Goal: Information Seeking & Learning: Find specific fact

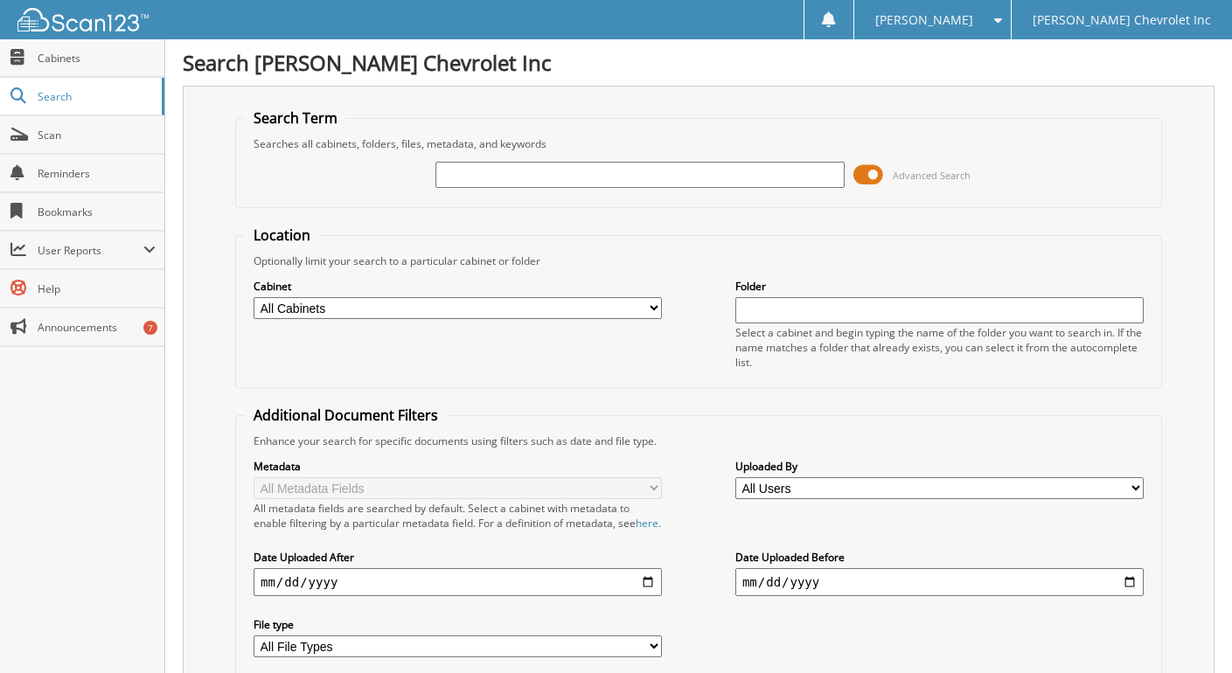
click at [488, 179] on input "text" at bounding box center [639, 175] width 408 height 26
type input "blackstone"
click at [879, 170] on span at bounding box center [868, 175] width 30 height 26
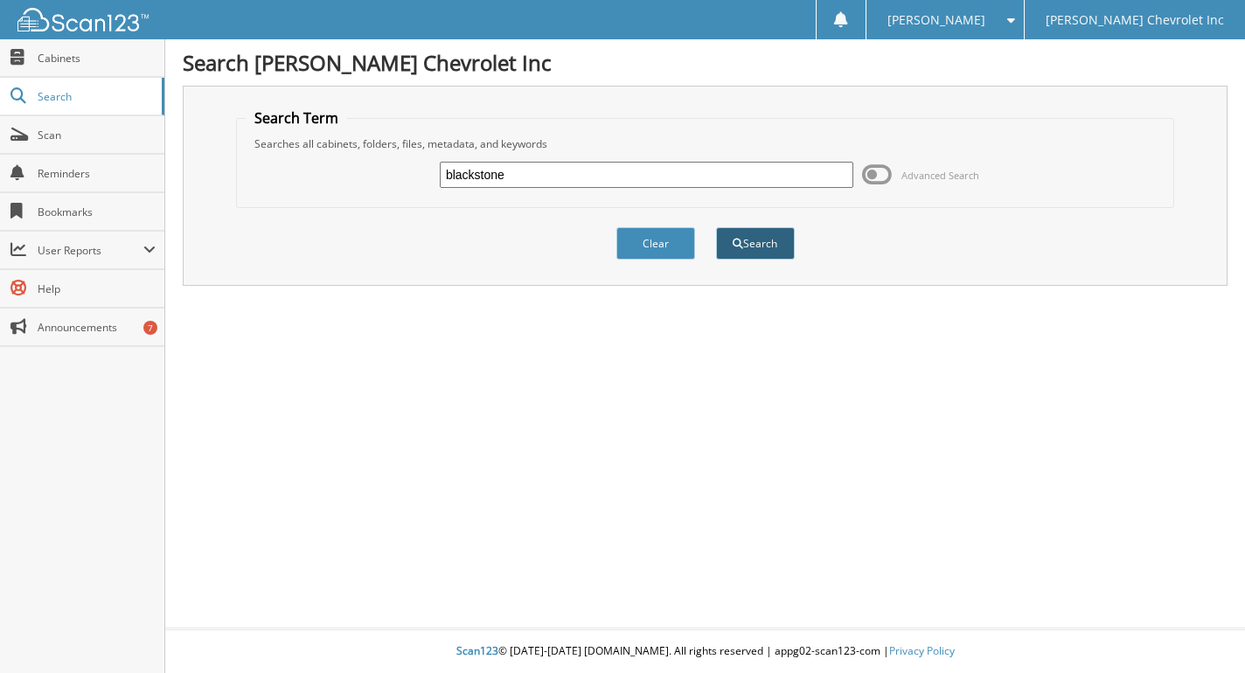
click at [737, 246] on span "submit" at bounding box center [738, 244] width 10 height 10
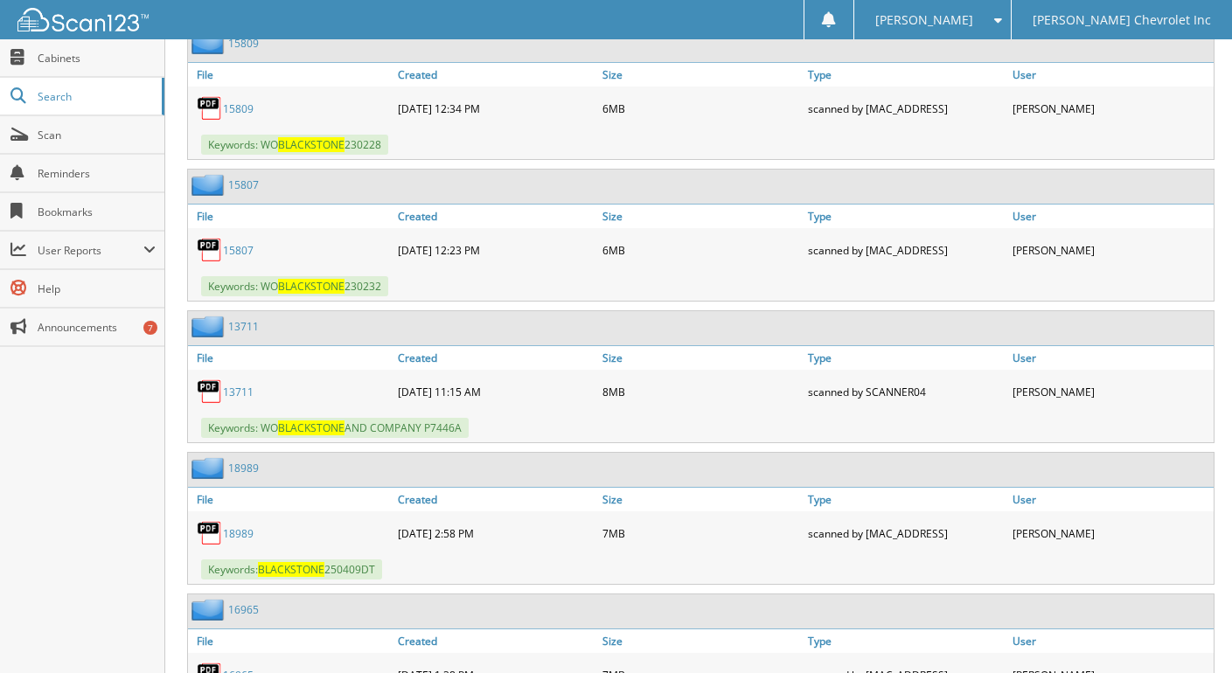
scroll to position [1311, 0]
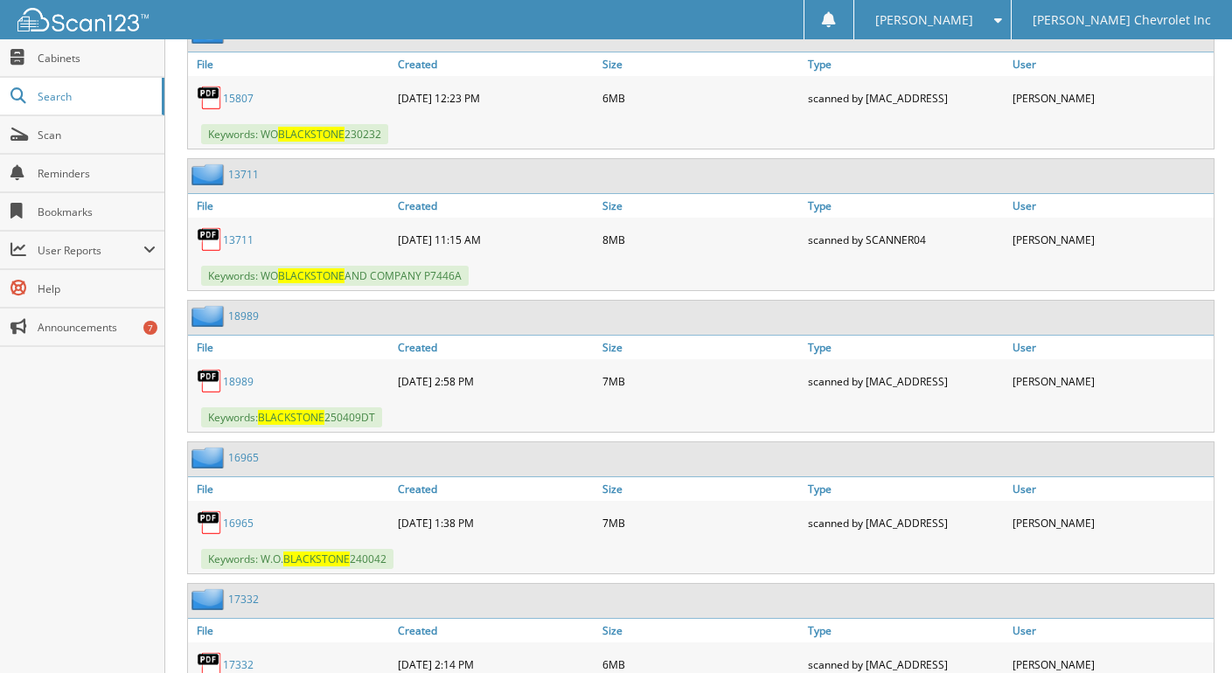
click at [237, 531] on link "16965" at bounding box center [238, 523] width 31 height 15
click at [203, 529] on img at bounding box center [210, 523] width 26 height 26
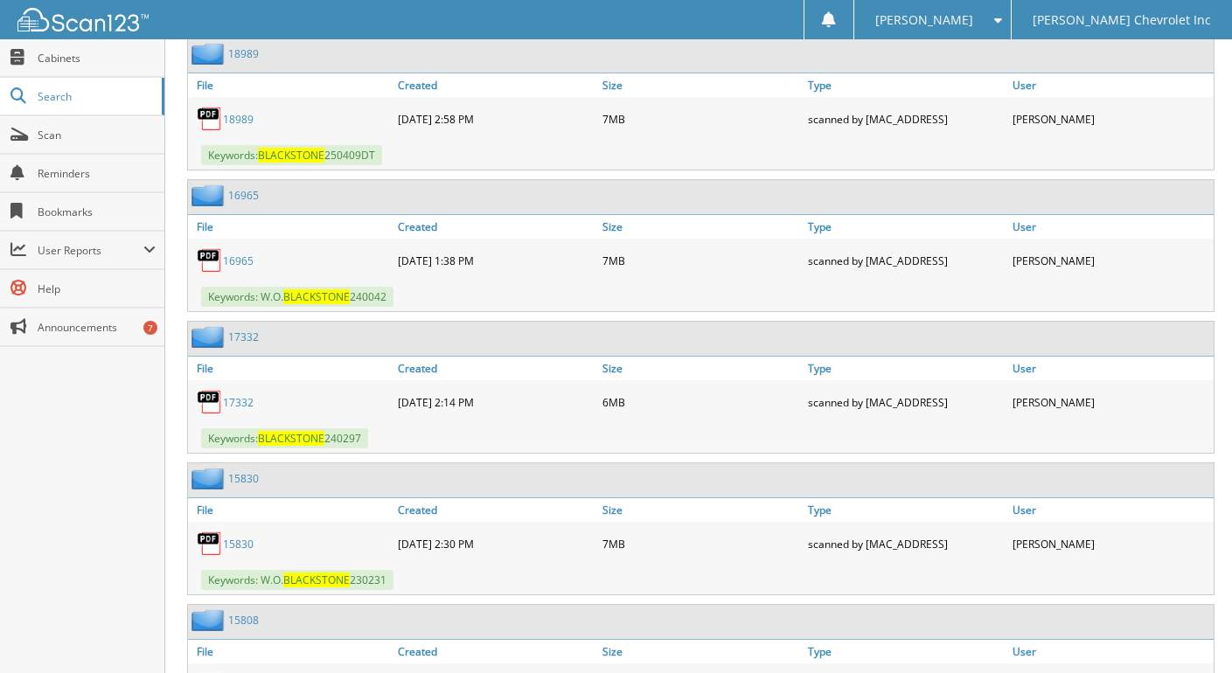
click at [237, 552] on link "15830" at bounding box center [238, 544] width 31 height 15
click at [205, 557] on img at bounding box center [210, 544] width 26 height 26
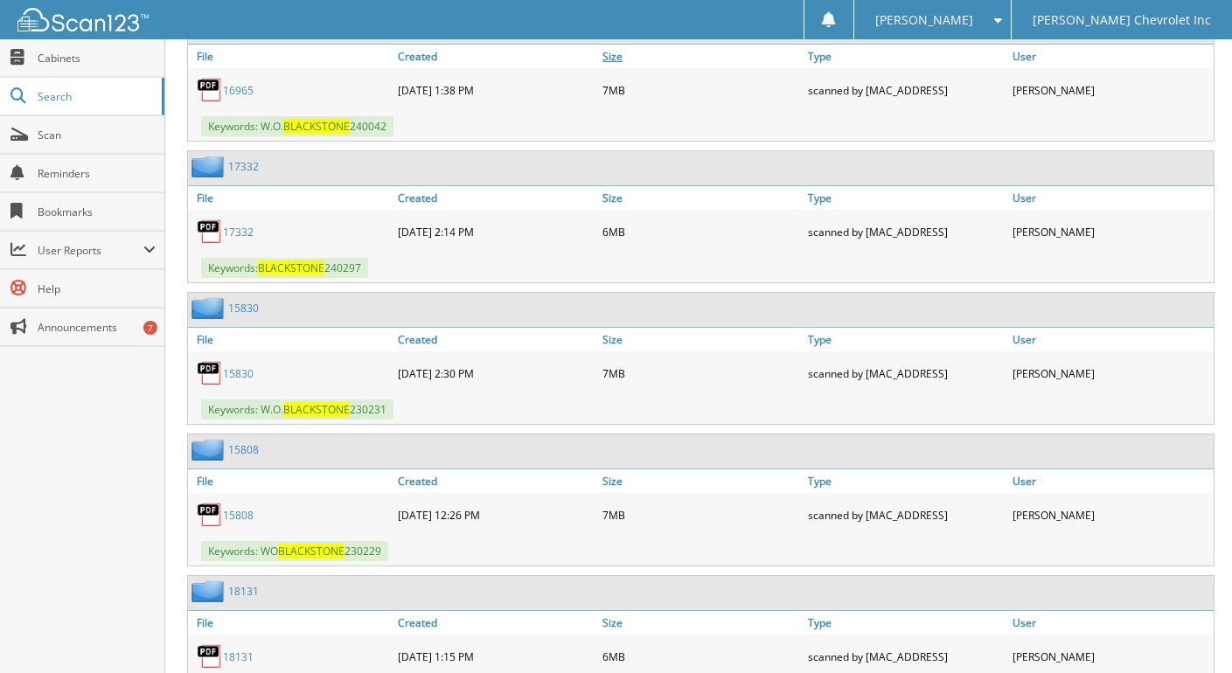
scroll to position [1748, 0]
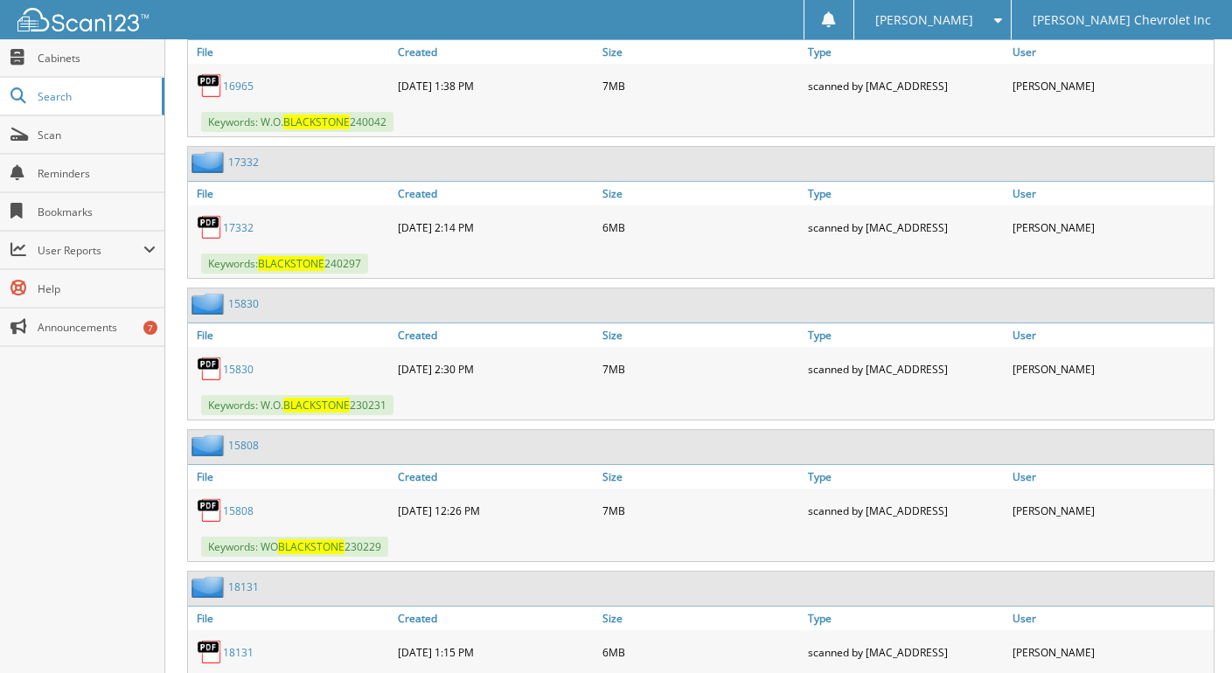
click at [236, 518] on link "15808" at bounding box center [238, 510] width 31 height 15
click at [215, 518] on img at bounding box center [210, 510] width 26 height 26
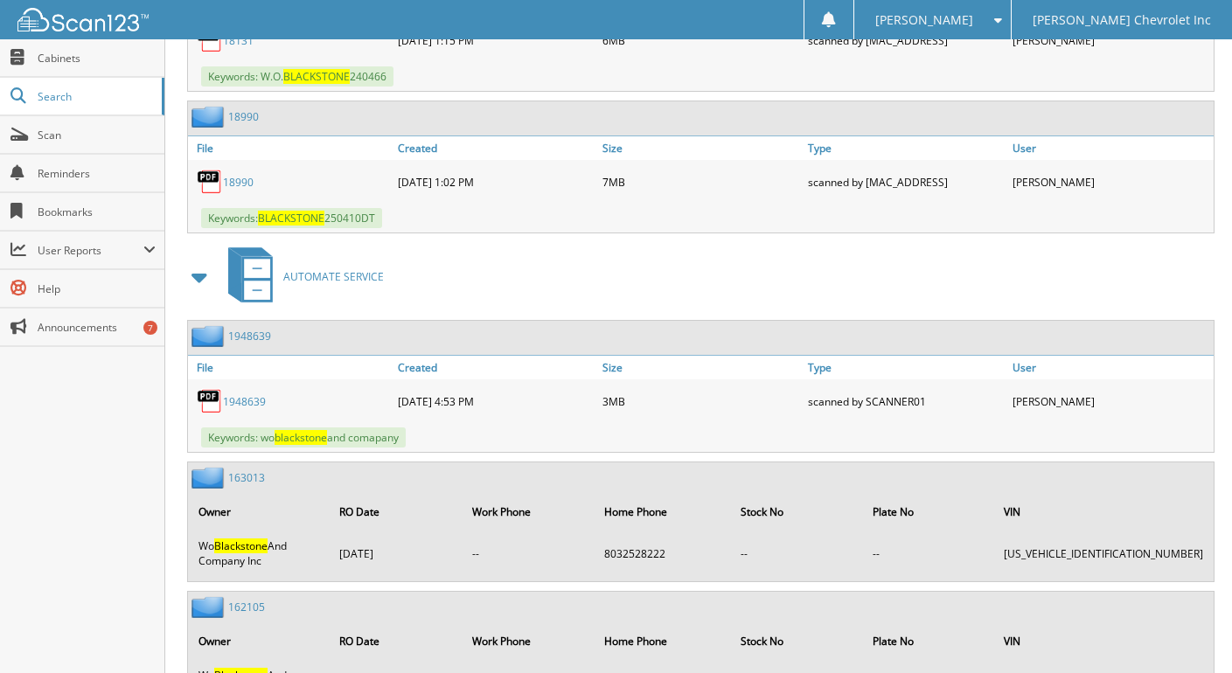
scroll to position [2448, 0]
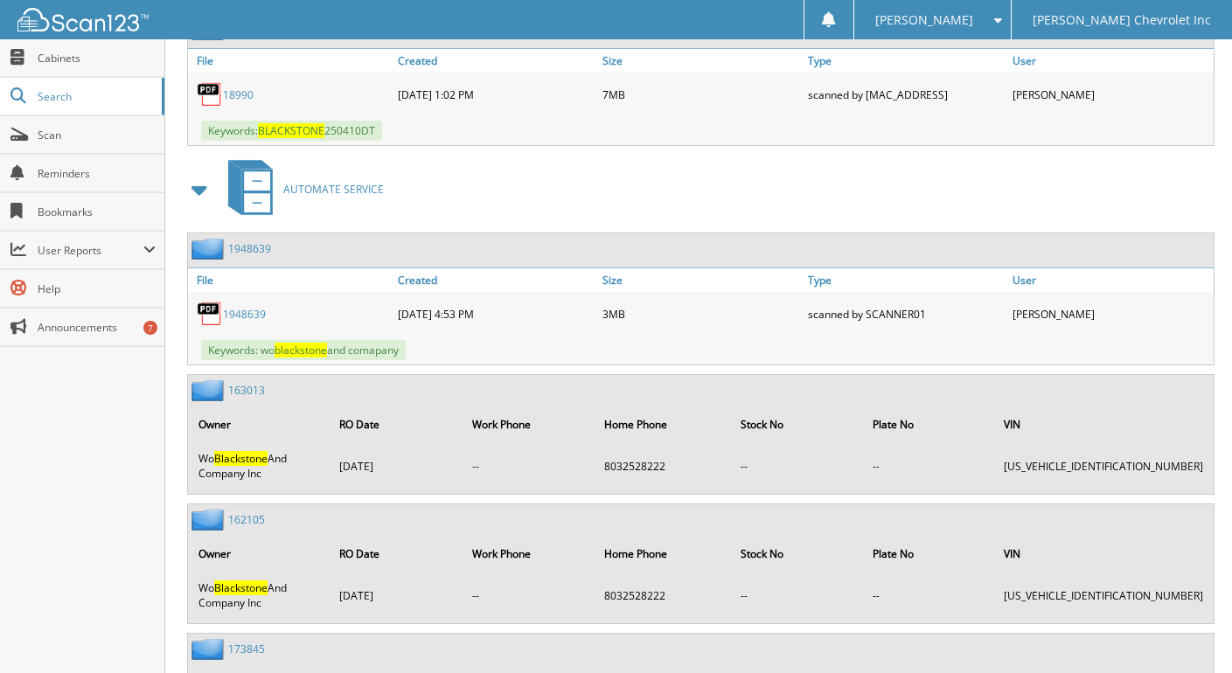
click at [246, 322] on link "1948639" at bounding box center [244, 314] width 43 height 15
click at [225, 322] on link "1948639" at bounding box center [244, 314] width 43 height 15
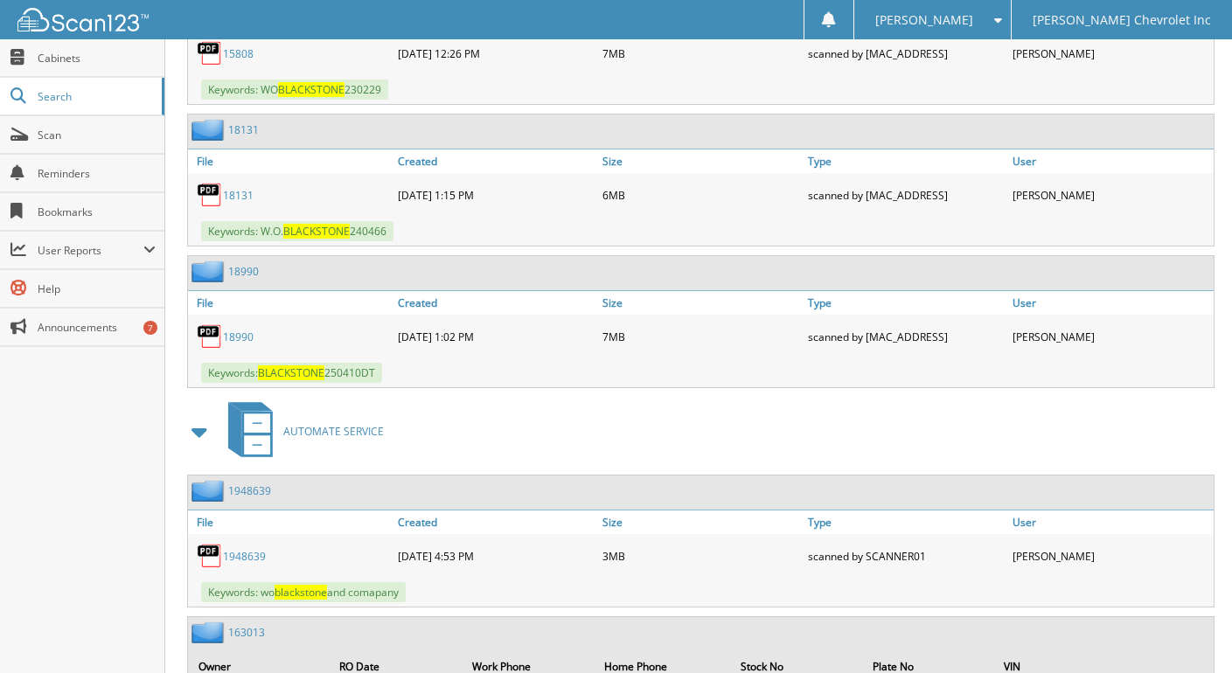
scroll to position [2201, 0]
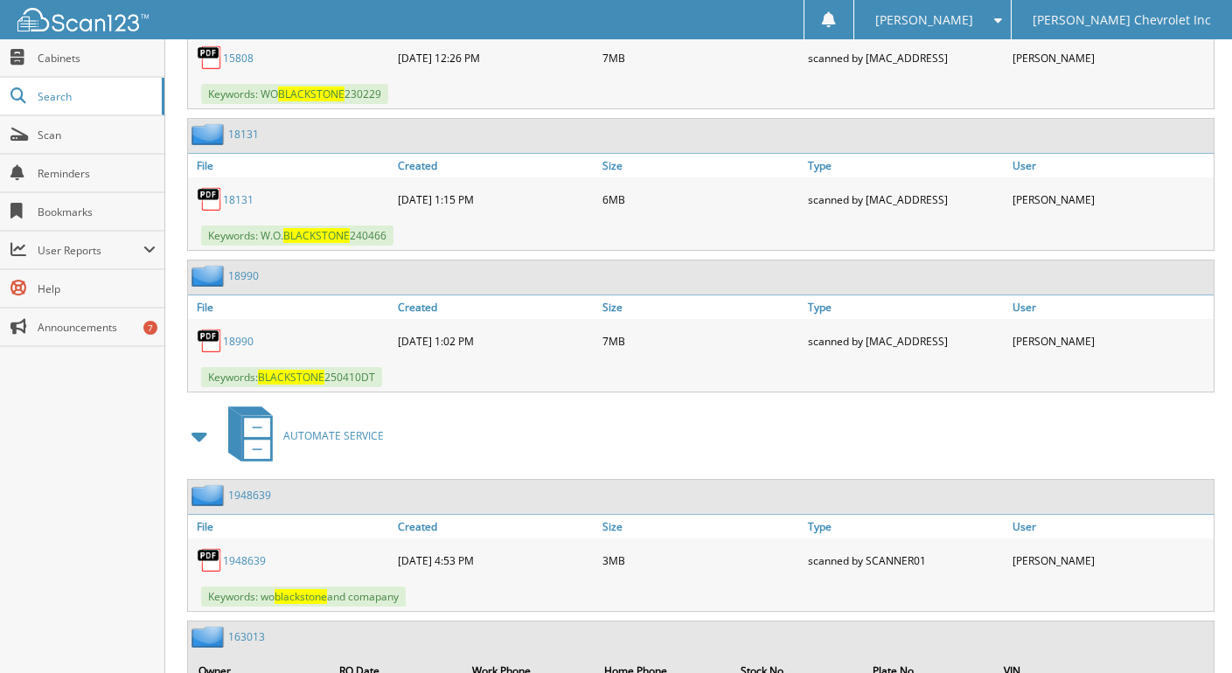
click at [230, 349] on link "18990" at bounding box center [238, 341] width 31 height 15
click at [214, 348] on img at bounding box center [210, 341] width 26 height 26
click at [235, 349] on link "18990" at bounding box center [238, 341] width 31 height 15
click at [210, 354] on img at bounding box center [210, 341] width 26 height 26
click at [220, 354] on img at bounding box center [210, 341] width 26 height 26
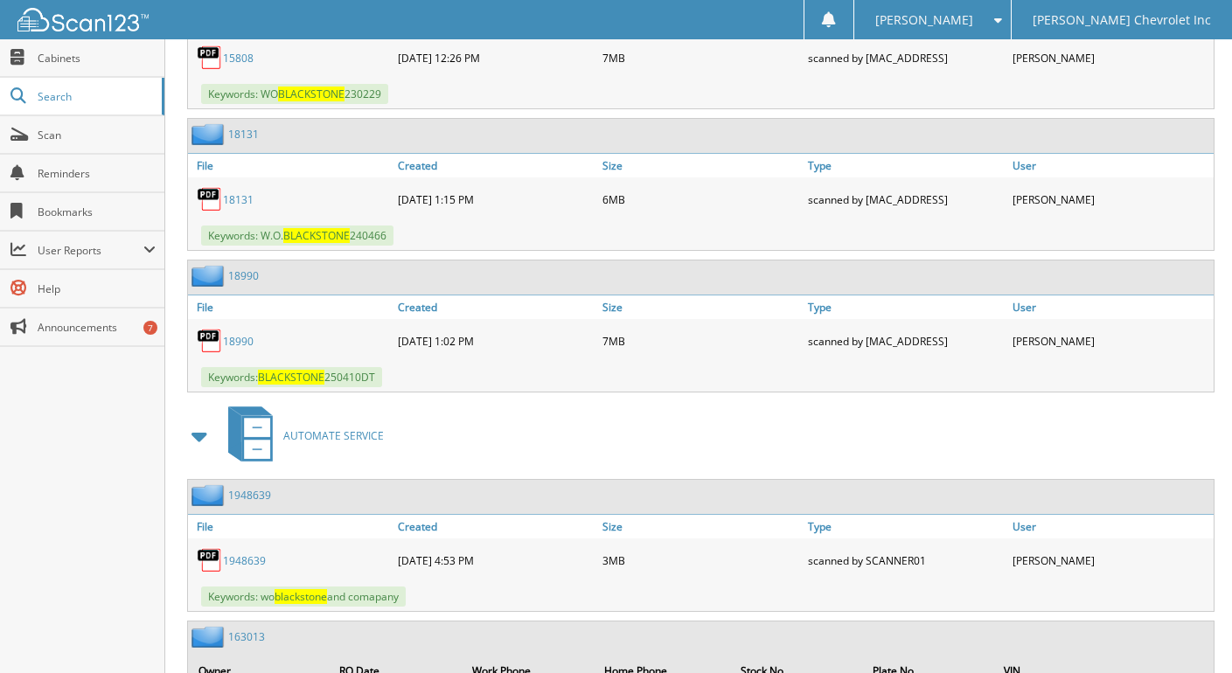
click at [245, 349] on link "18990" at bounding box center [238, 341] width 31 height 15
click at [208, 349] on img at bounding box center [210, 341] width 26 height 26
click at [240, 207] on link "18131" at bounding box center [238, 199] width 31 height 15
click at [222, 212] on img at bounding box center [210, 199] width 26 height 26
click at [249, 207] on link "18131" at bounding box center [238, 199] width 31 height 15
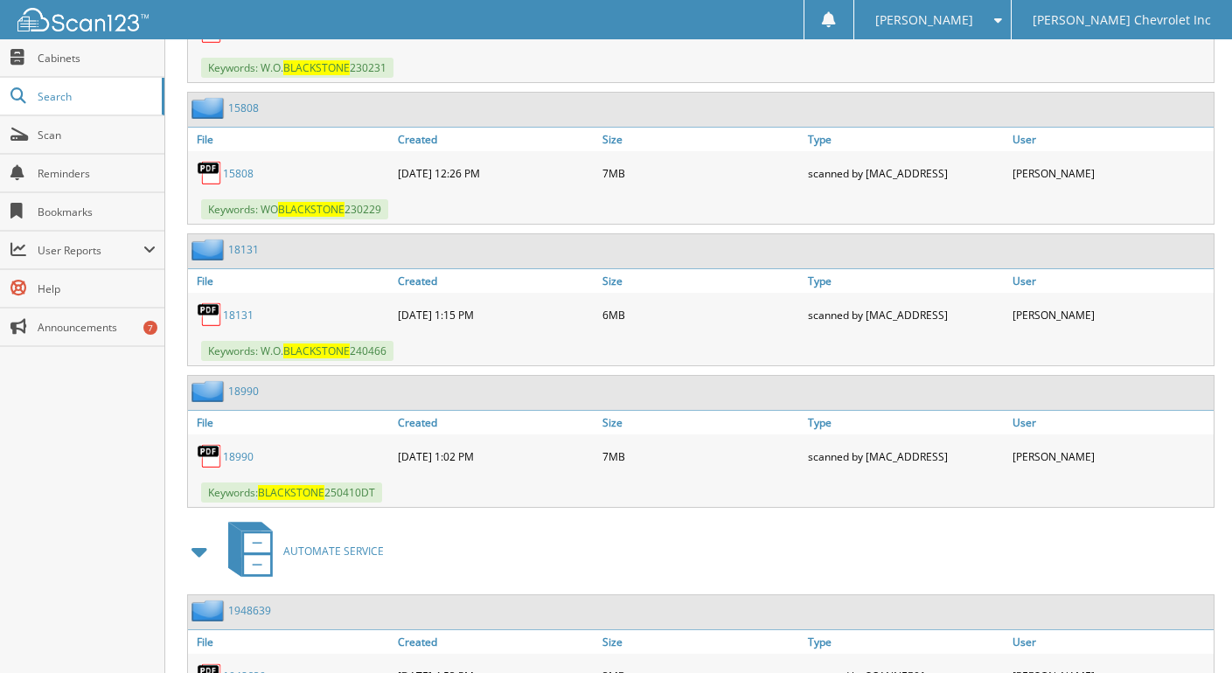
scroll to position [1851, 0]
